Goal: Transaction & Acquisition: Download file/media

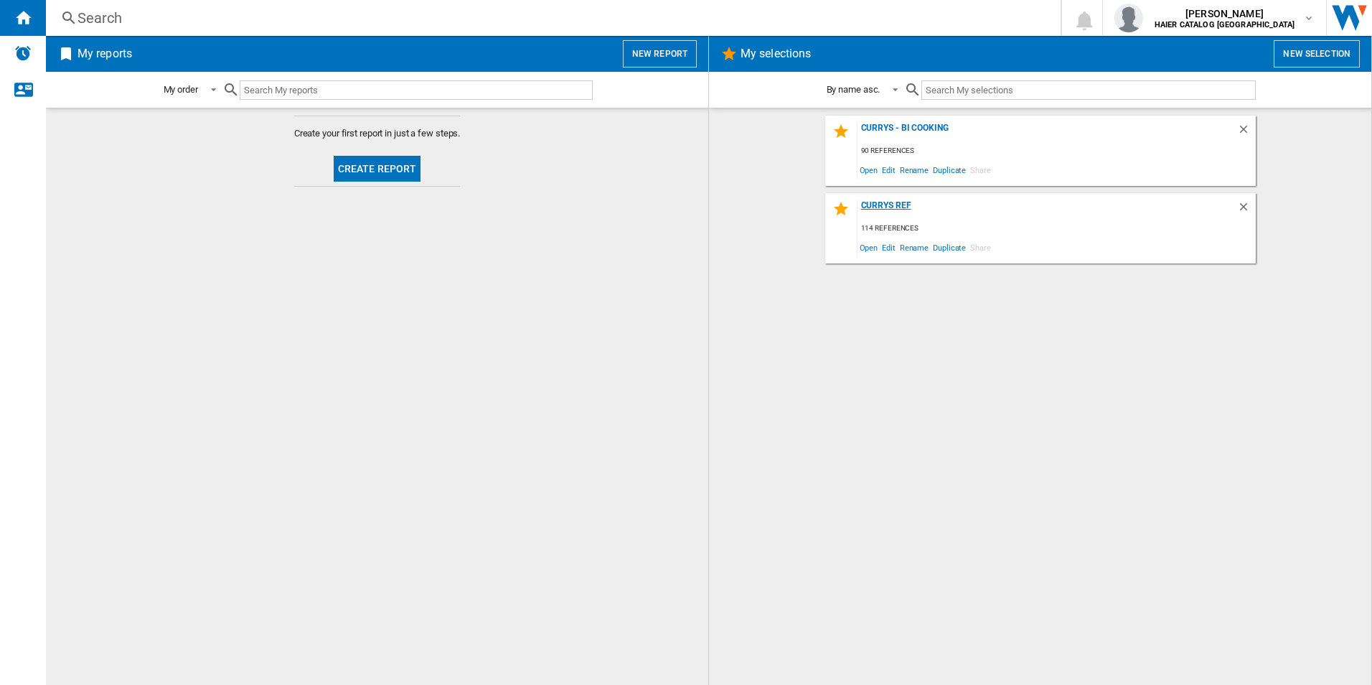
click at [940, 215] on div "Currys Ref" at bounding box center [1048, 209] width 380 height 19
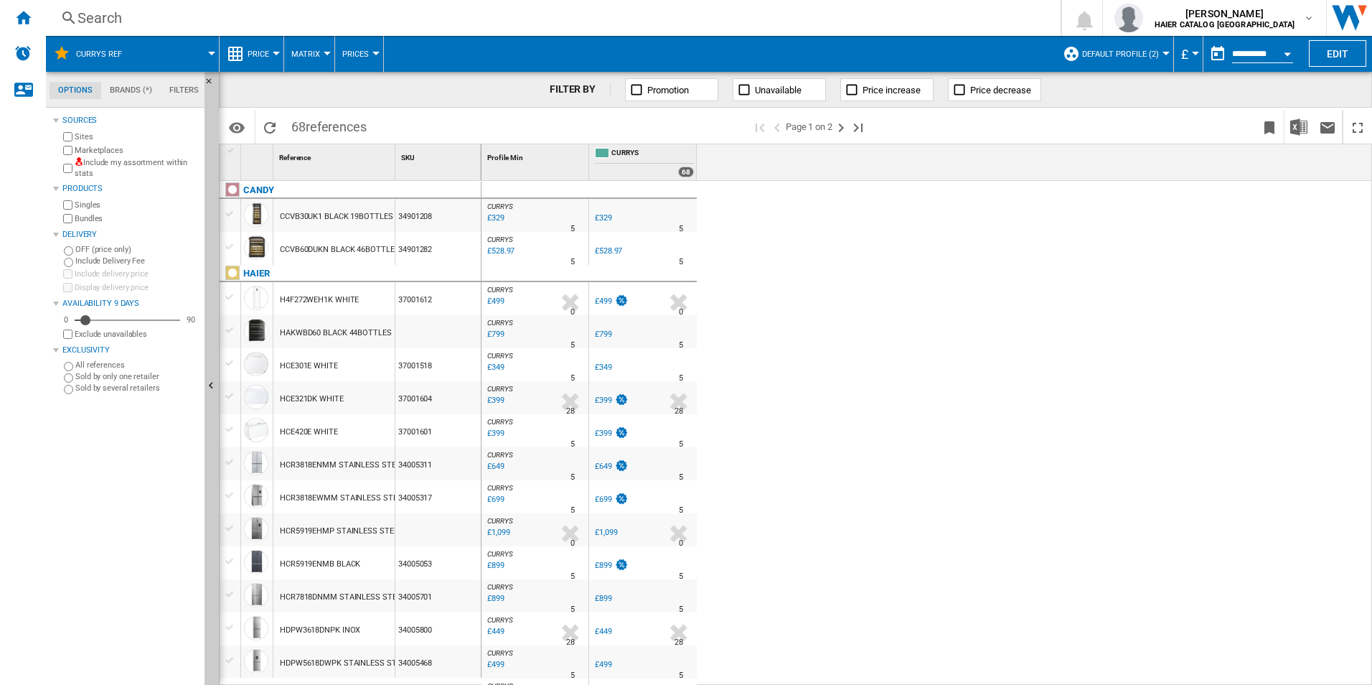
click at [1291, 53] on div "Open calendar" at bounding box center [1287, 54] width 7 height 4
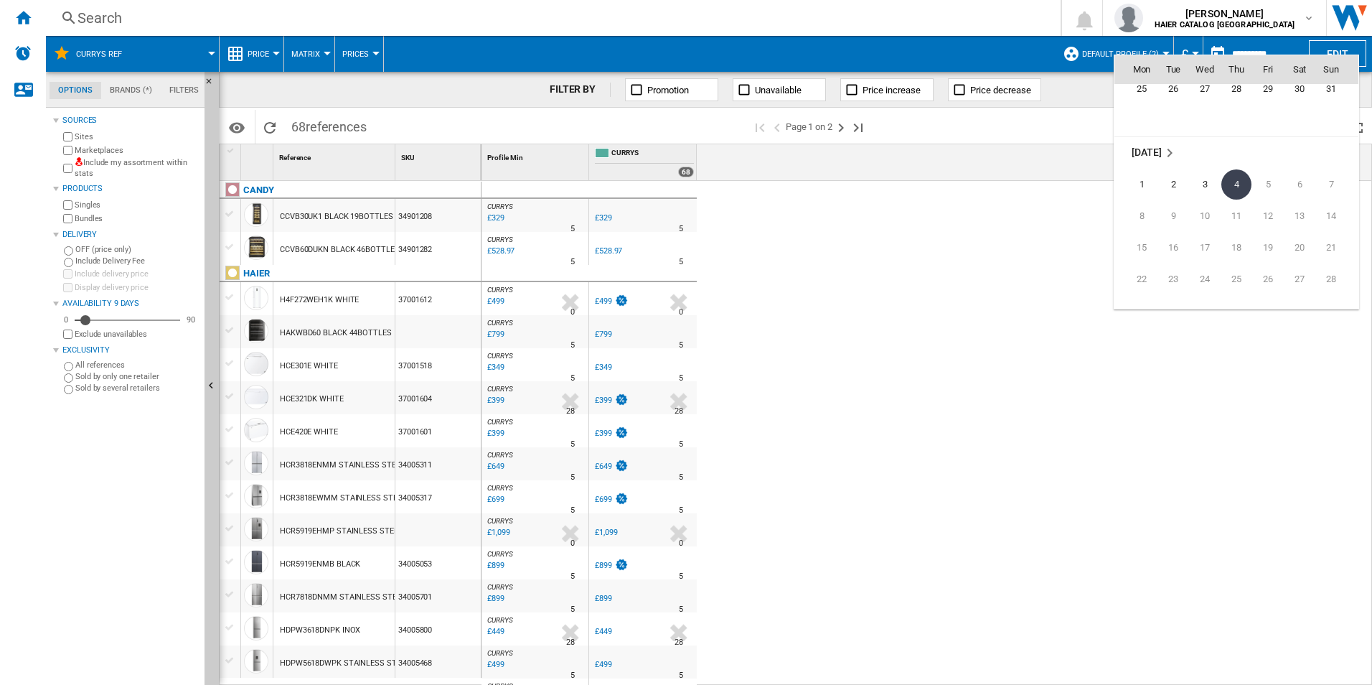
scroll to position [6776, 0]
click at [1305, 110] on span "30" at bounding box center [1300, 108] width 29 height 29
type input "**********"
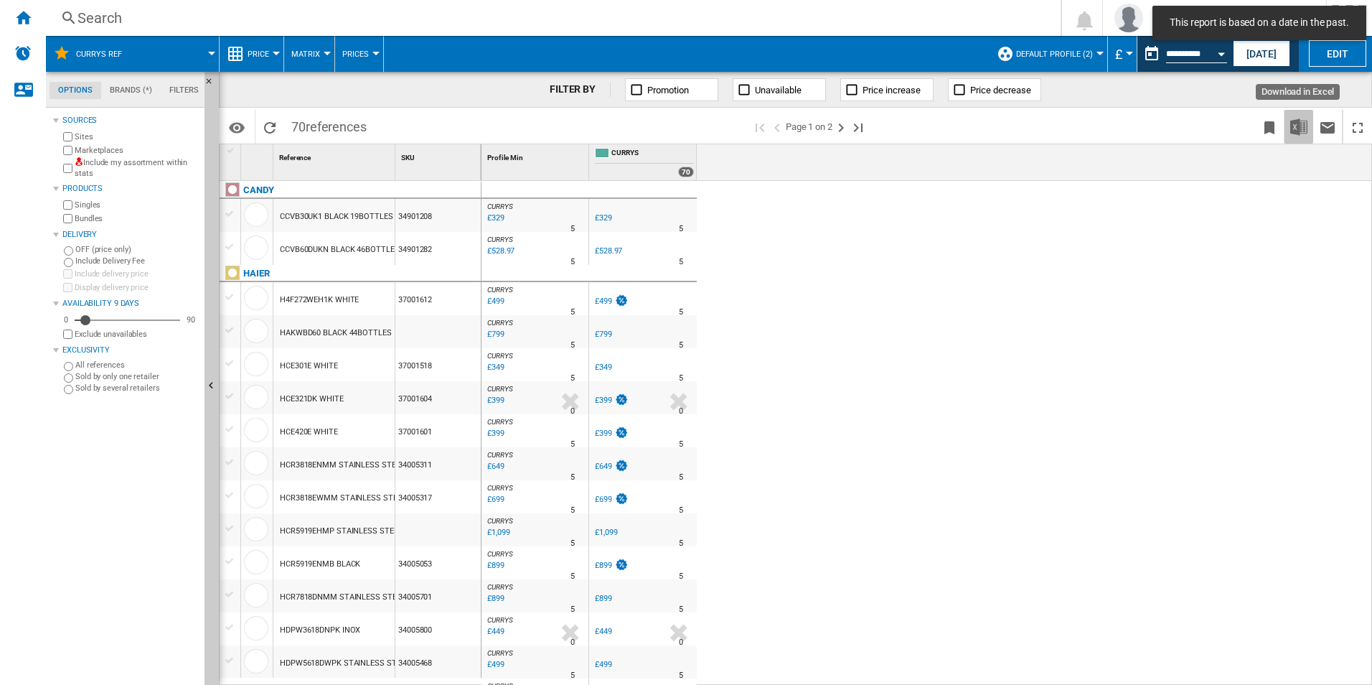
click at [1304, 128] on img "Download in Excel" at bounding box center [1299, 126] width 17 height 17
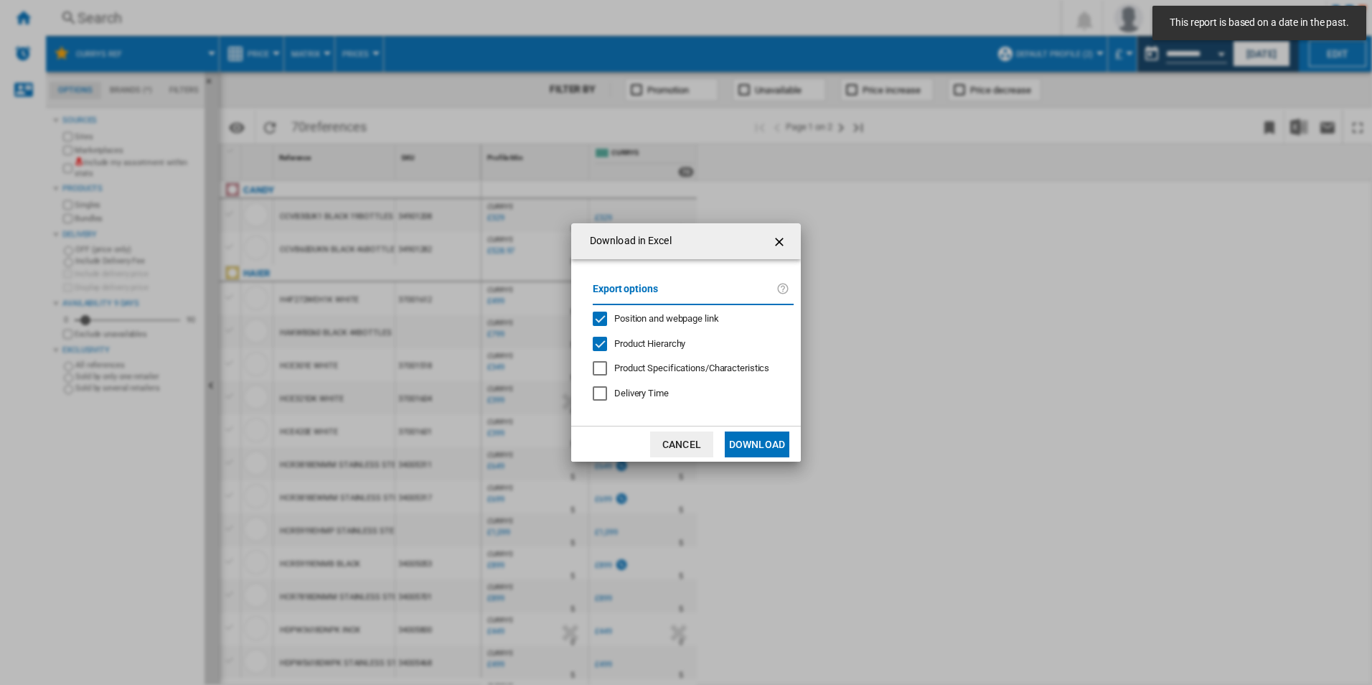
click at [774, 439] on button "Download" at bounding box center [757, 444] width 65 height 26
